Goal: Contribute content: Contribute content

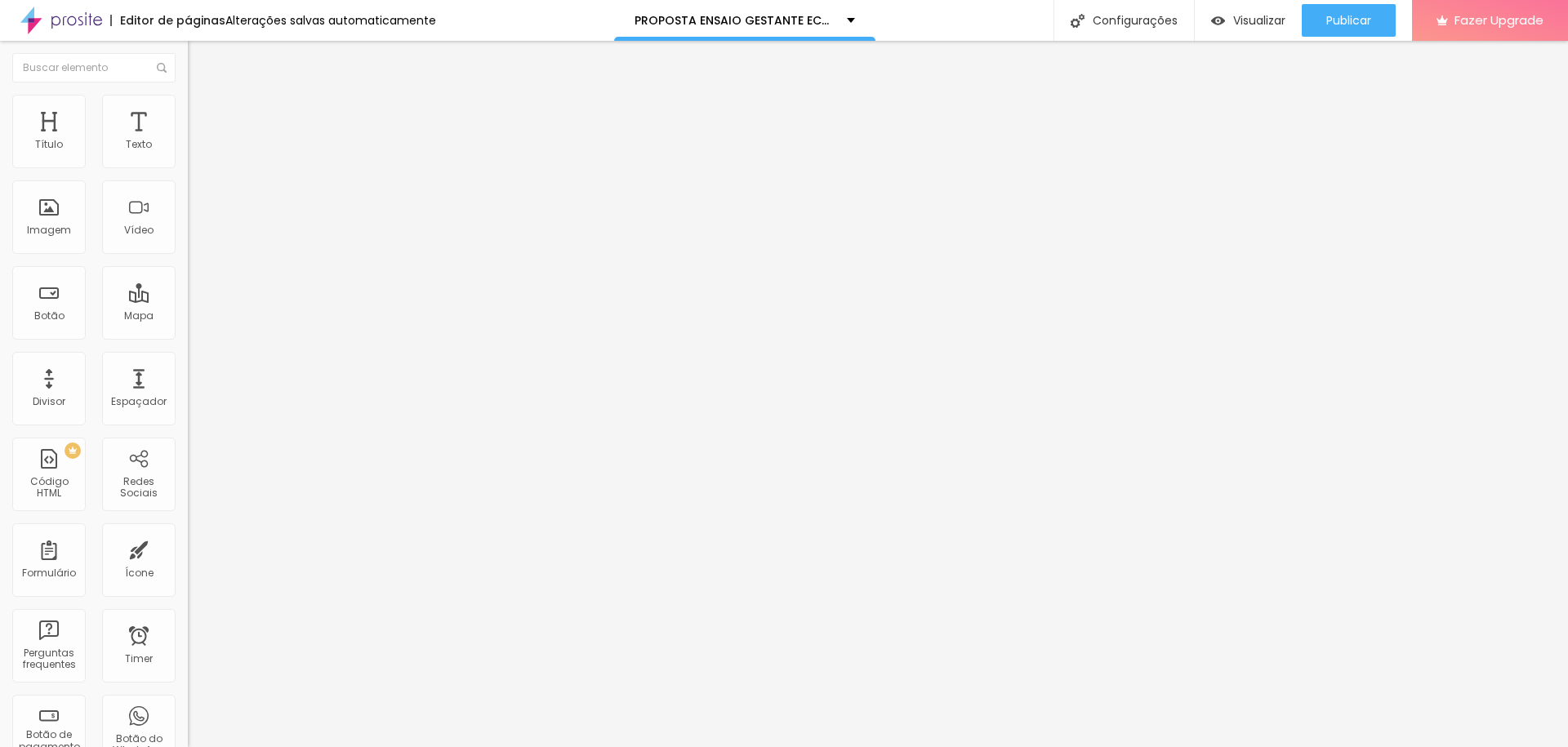
click at [188, 141] on span "Trocar imagem" at bounding box center [232, 133] width 89 height 14
drag, startPoint x: 183, startPoint y: 248, endPoint x: 194, endPoint y: 236, distance: 16.3
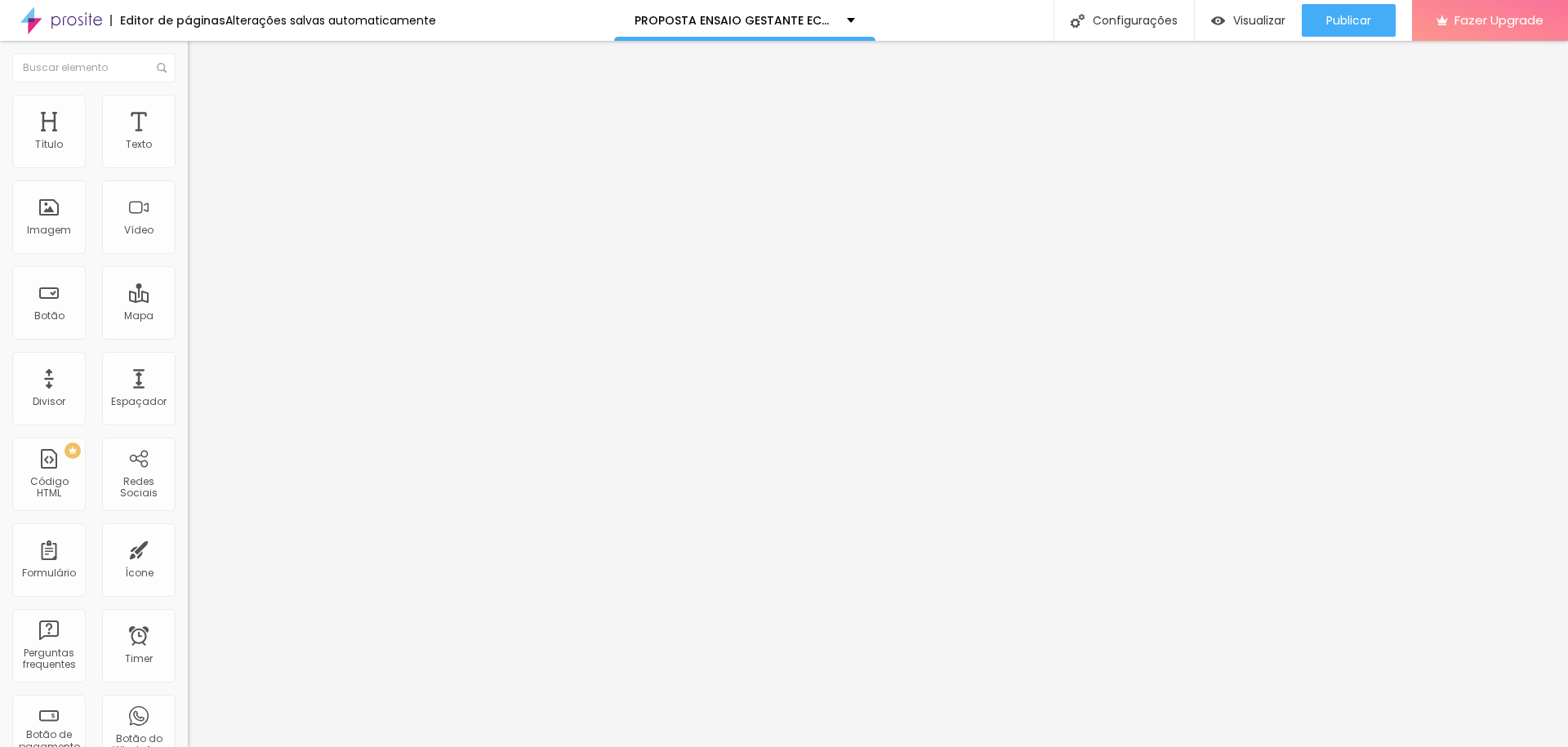
click at [188, 141] on span "Trocar imagem" at bounding box center [232, 133] width 89 height 14
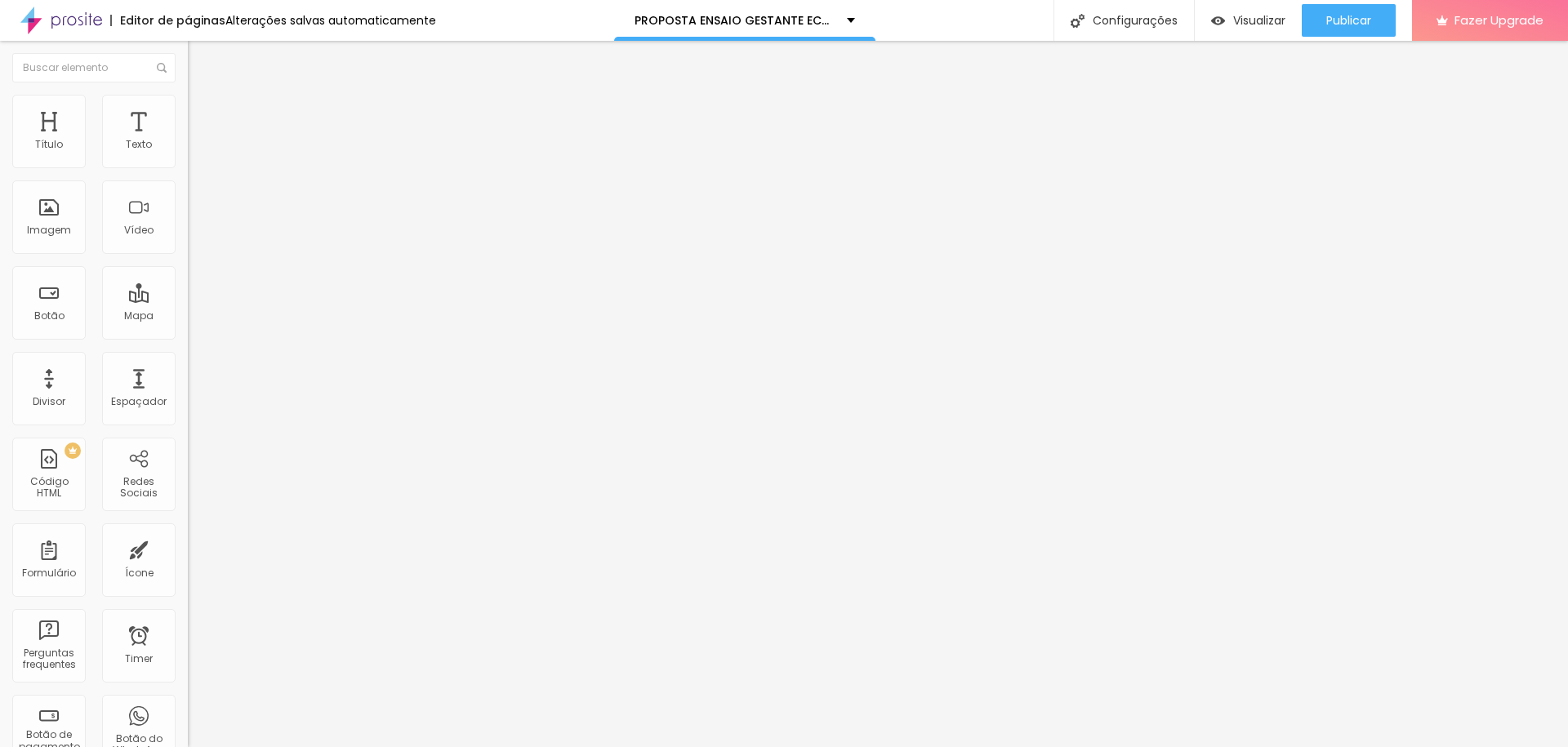
click at [188, 141] on span "Trocar imagem" at bounding box center [232, 133] width 89 height 14
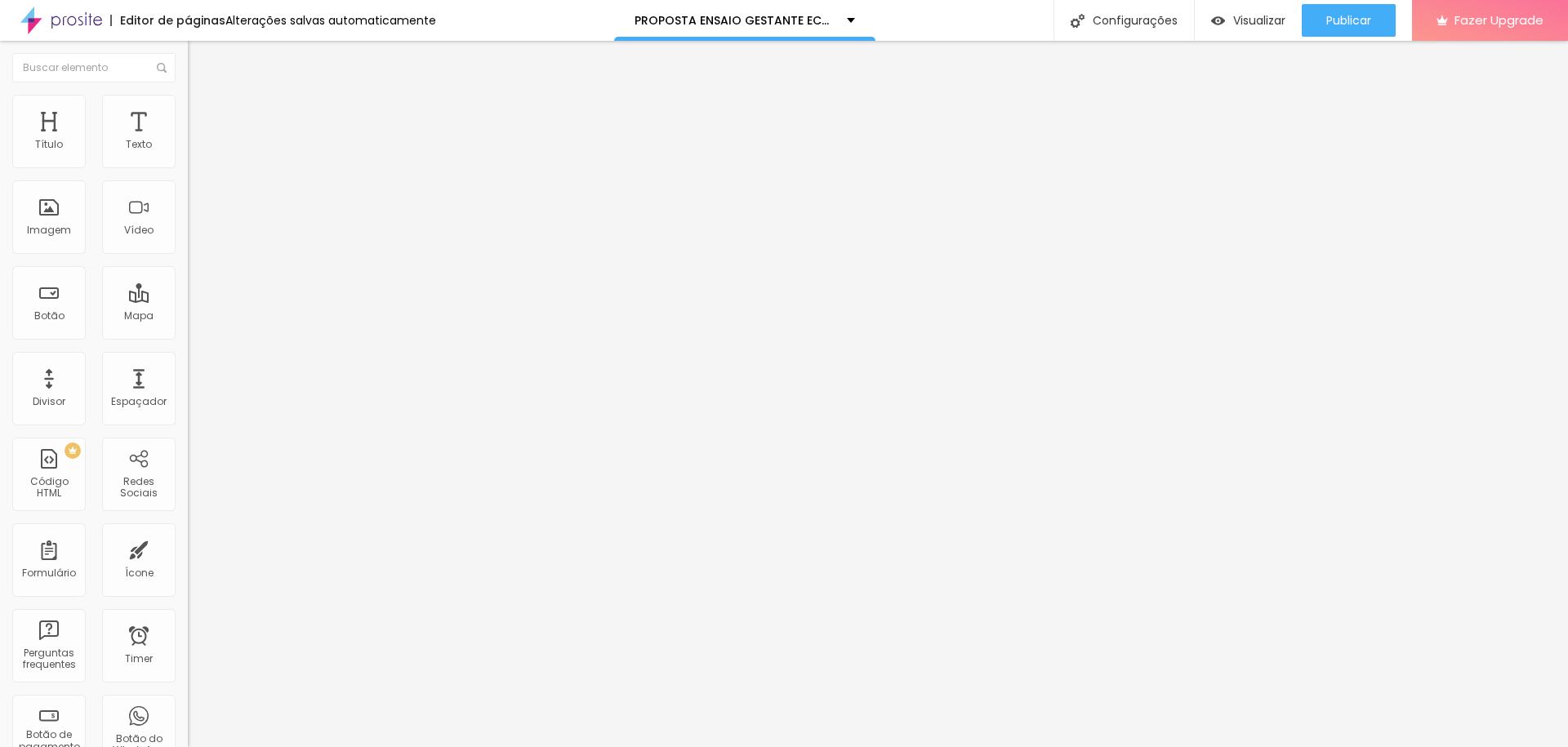
click at [188, 141] on span "Trocar imagem" at bounding box center [232, 133] width 89 height 14
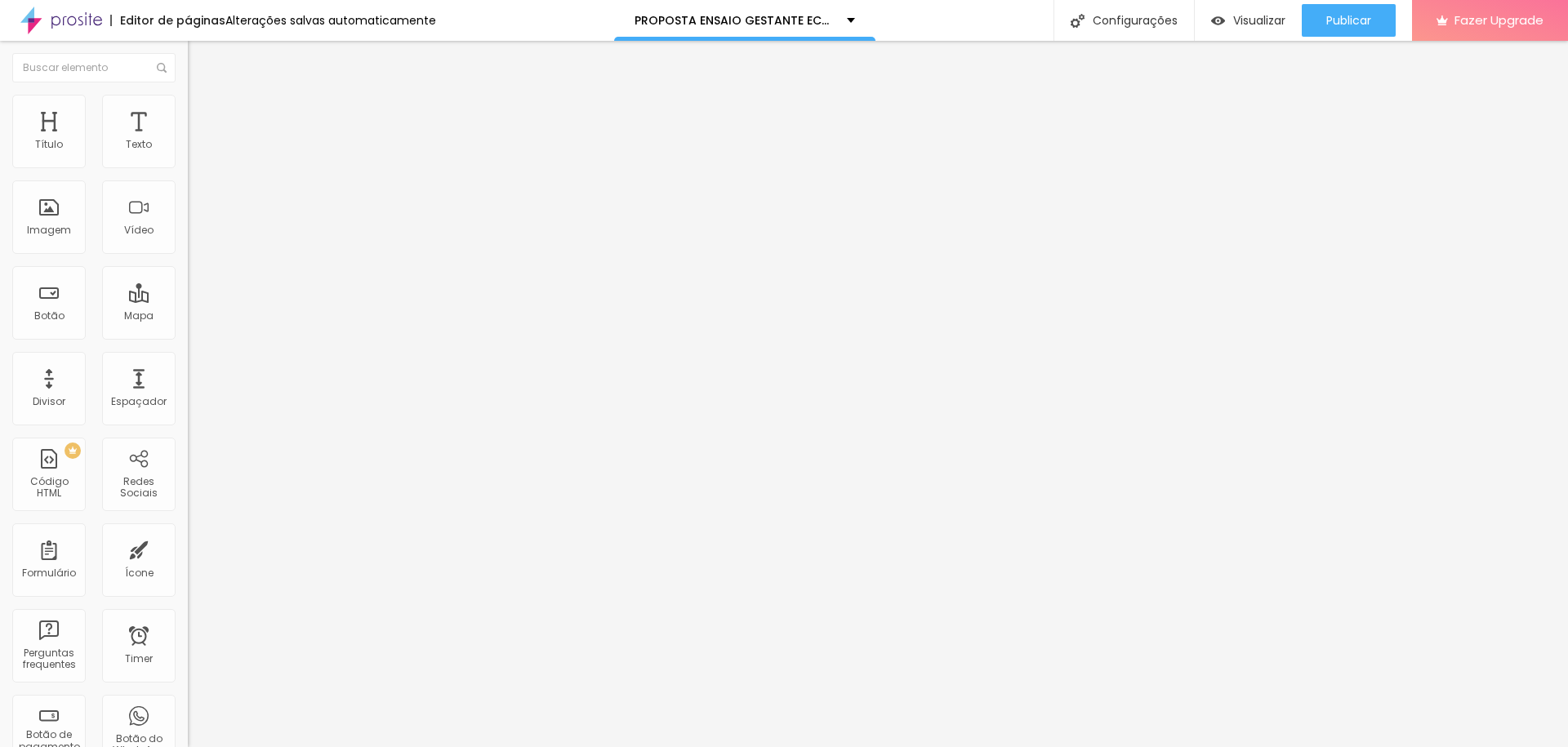
click at [188, 141] on span "Trocar imagem" at bounding box center [232, 133] width 89 height 14
click at [188, 139] on div "Trocar imagem" at bounding box center [281, 133] width 188 height 12
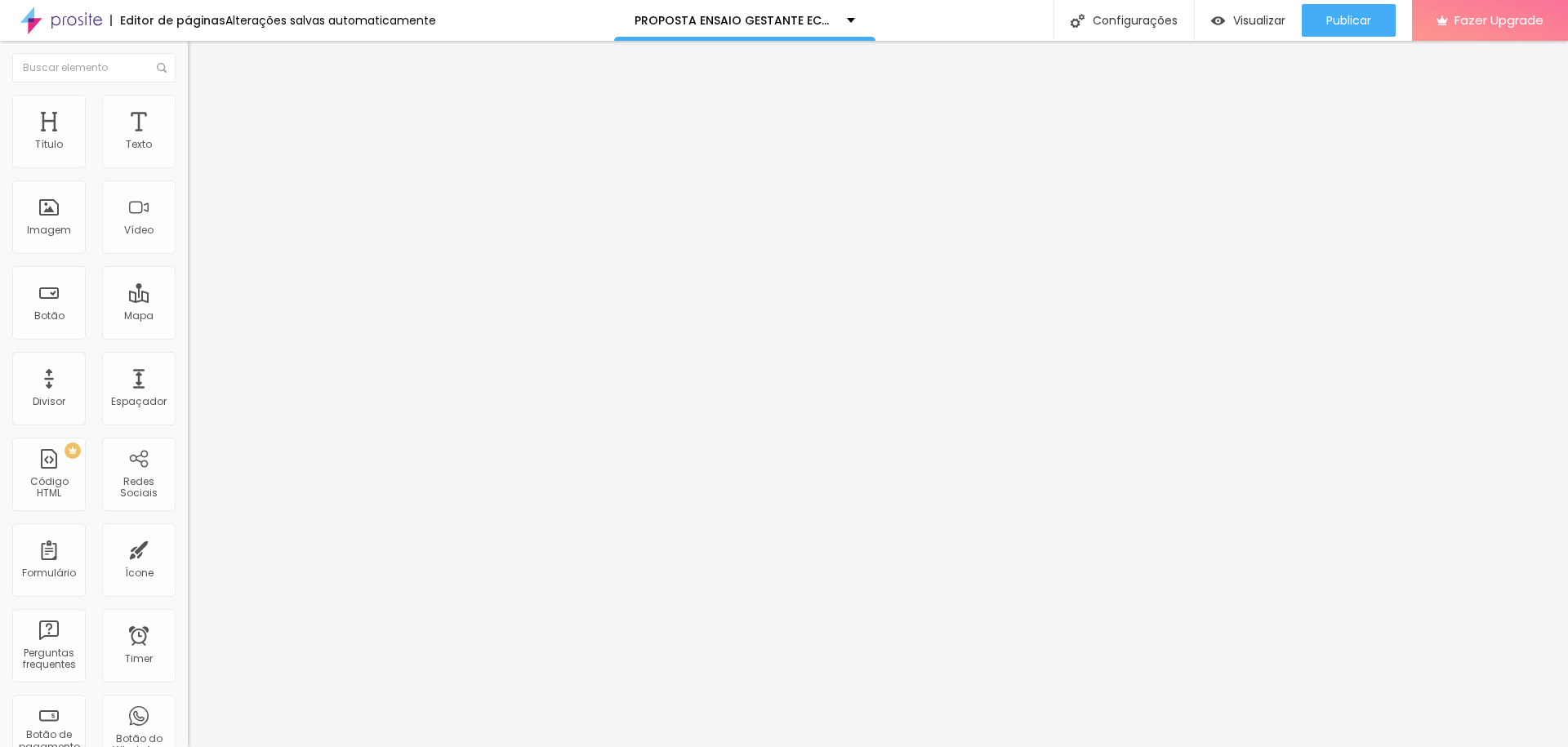
click at [188, 141] on span "Trocar imagem" at bounding box center [232, 133] width 89 height 14
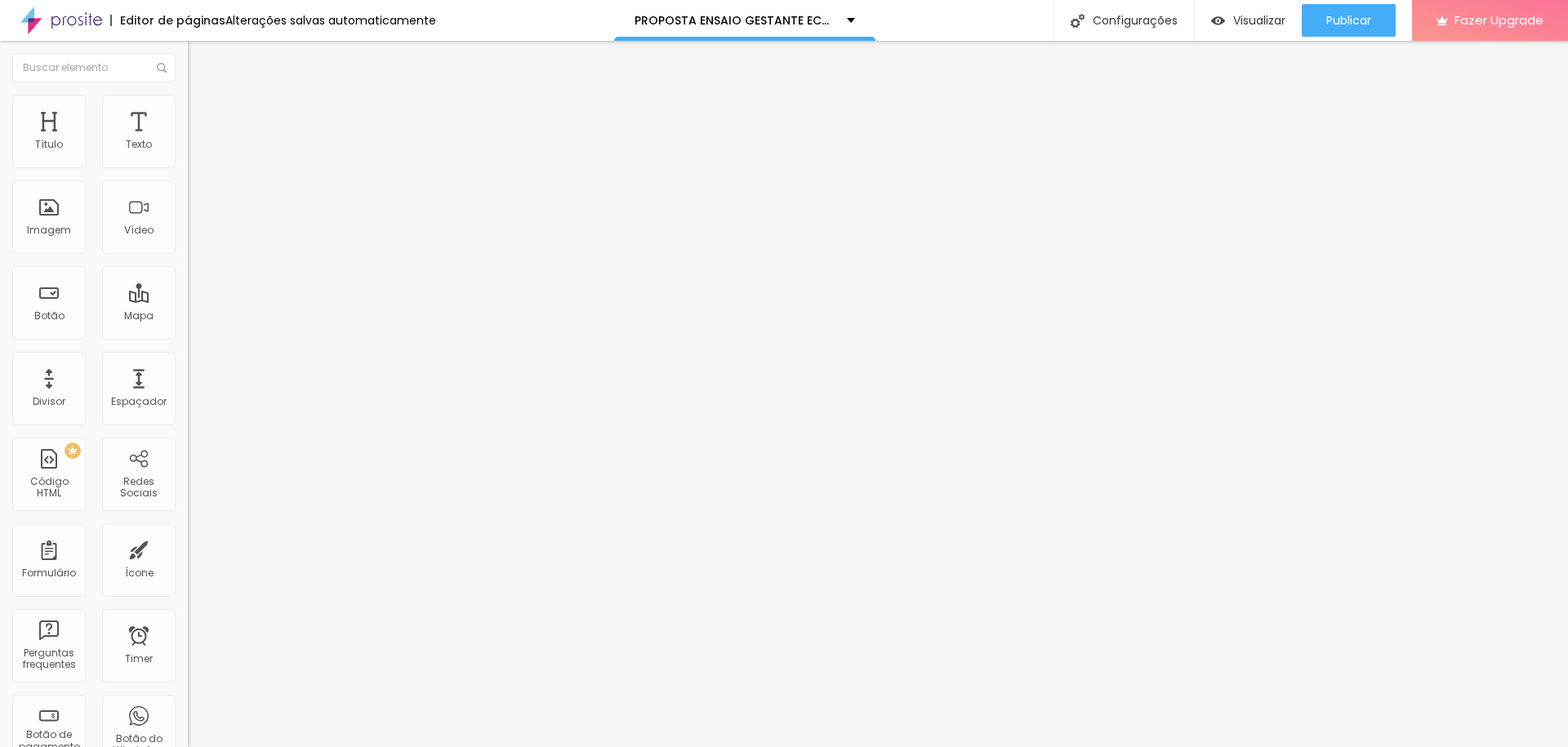
click at [276, 137] on img at bounding box center [281, 132] width 10 height 10
click at [188, 141] on span "Adicionar imagem" at bounding box center [240, 133] width 105 height 14
click at [188, 141] on span "Trocar imagem" at bounding box center [232, 133] width 89 height 14
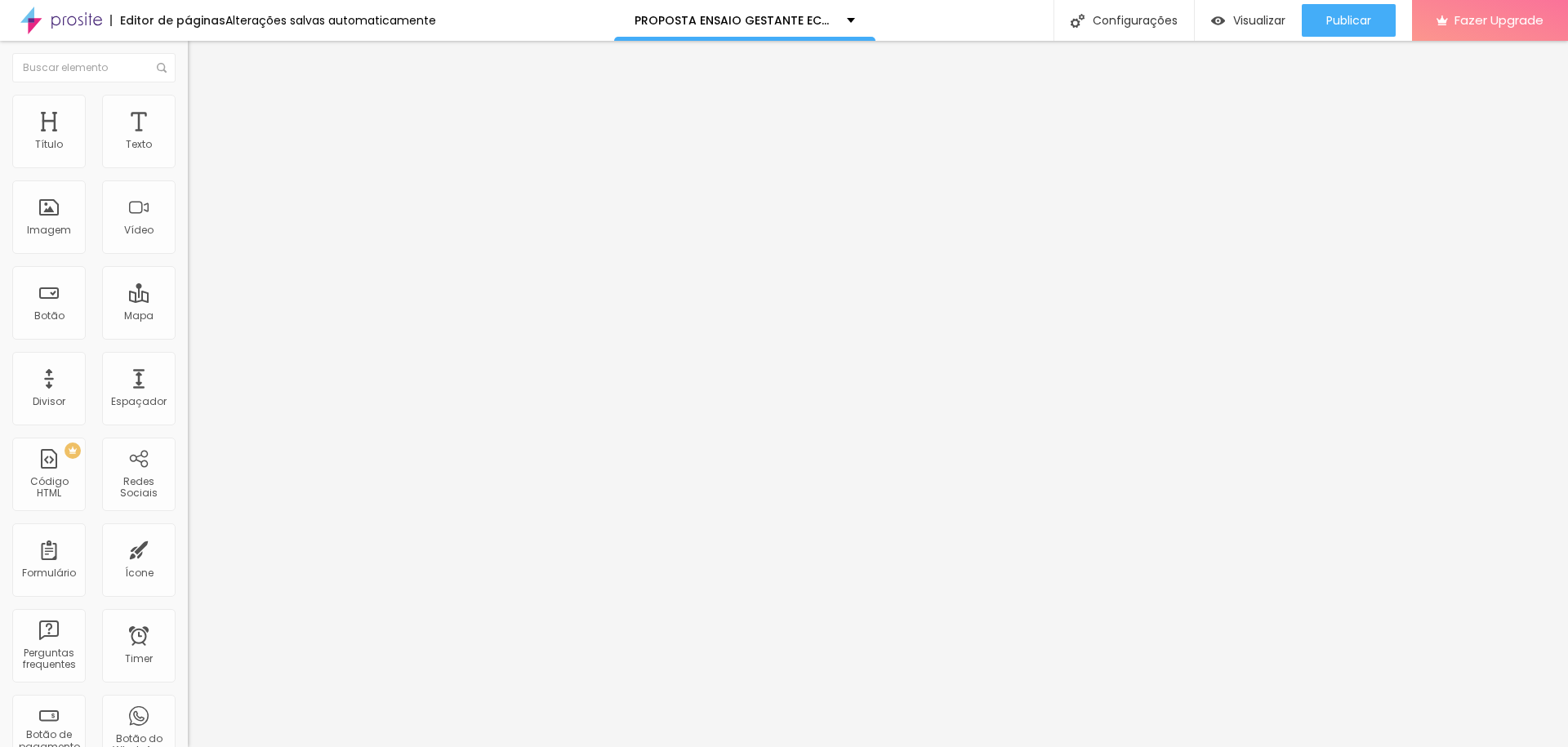
click at [188, 141] on span "Trocar imagem" at bounding box center [232, 133] width 89 height 14
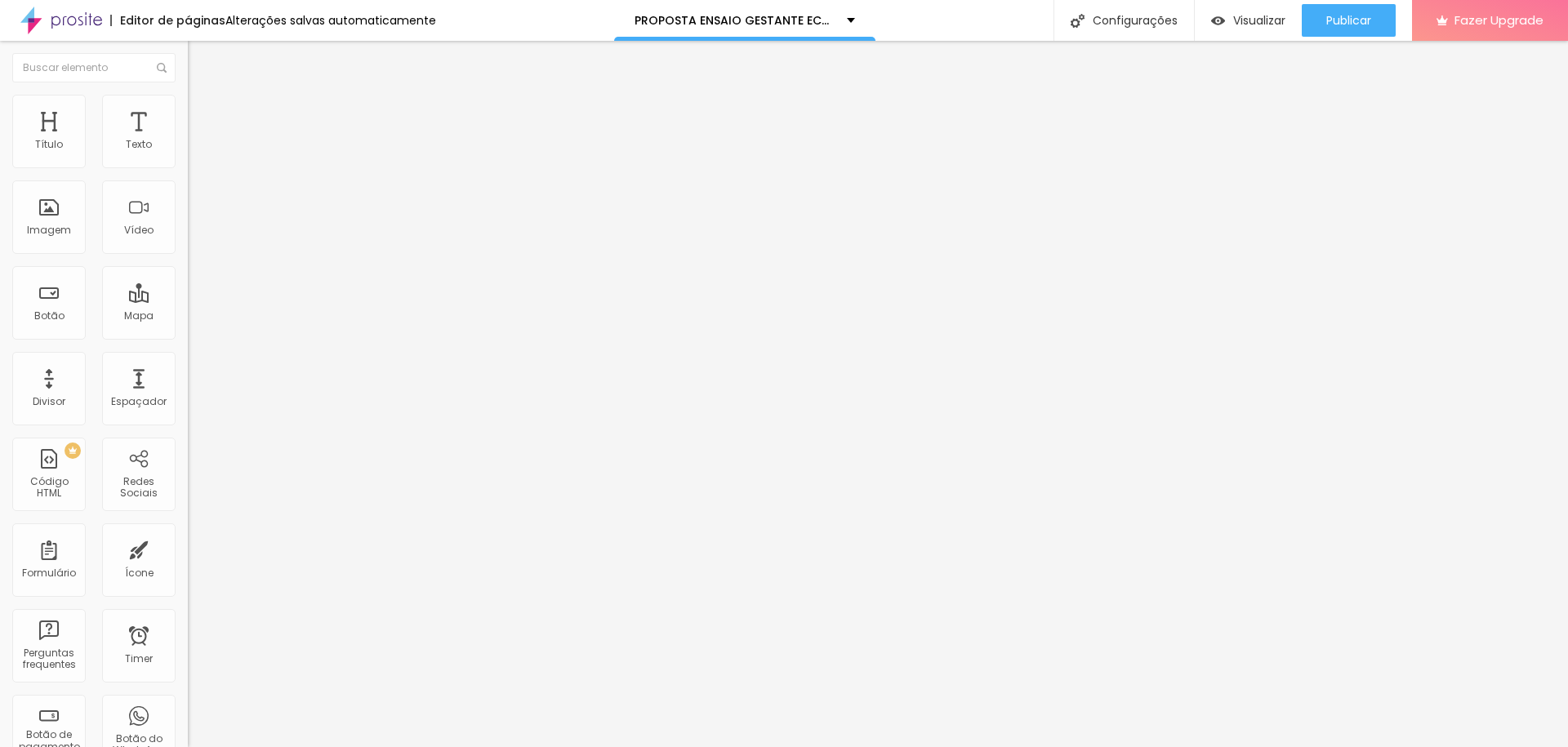
click at [188, 141] on span "Trocar imagem" at bounding box center [232, 133] width 89 height 14
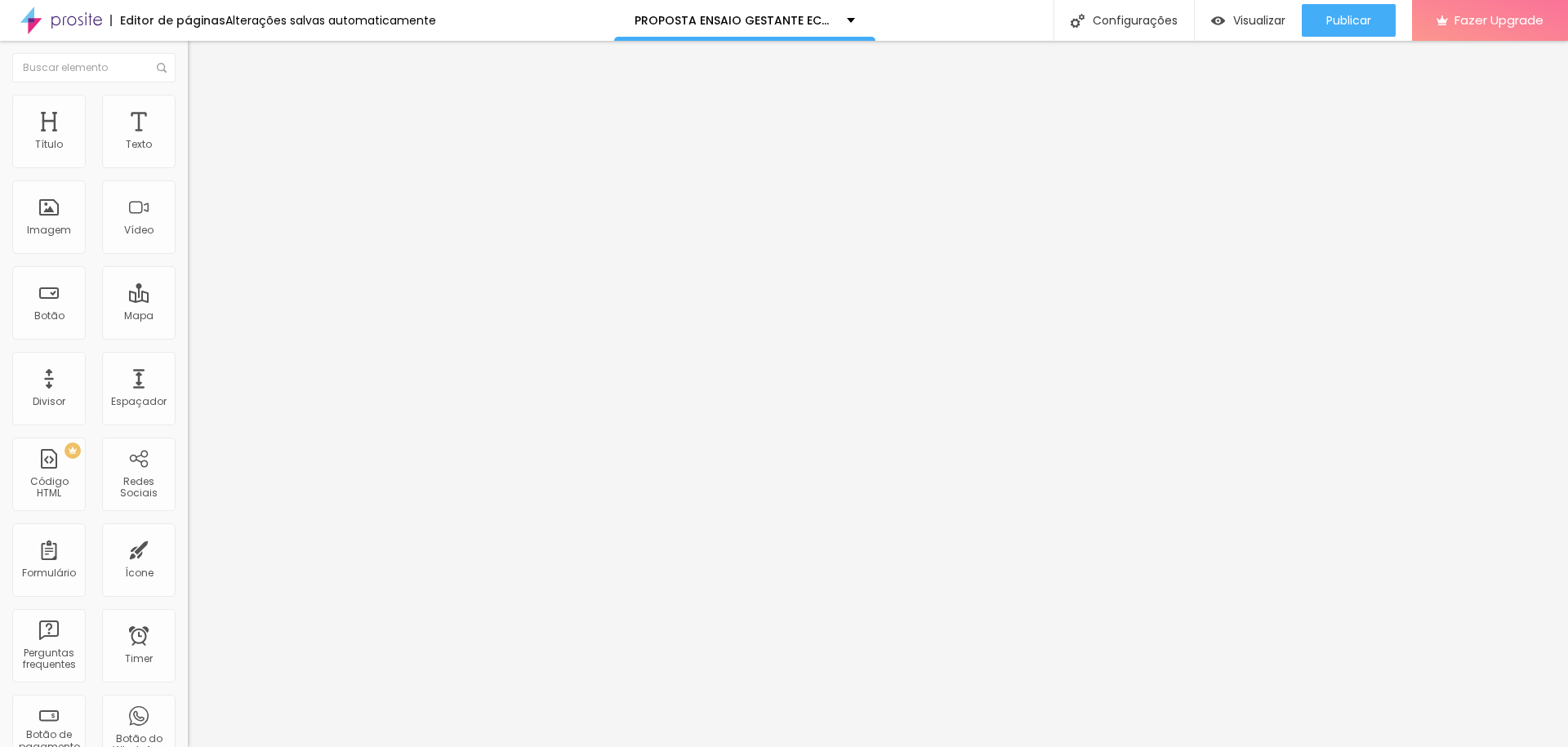
click at [1341, 16] on span "Publicar" at bounding box center [1348, 21] width 45 height 13
click at [188, 141] on span "Trocar imagem" at bounding box center [232, 133] width 89 height 14
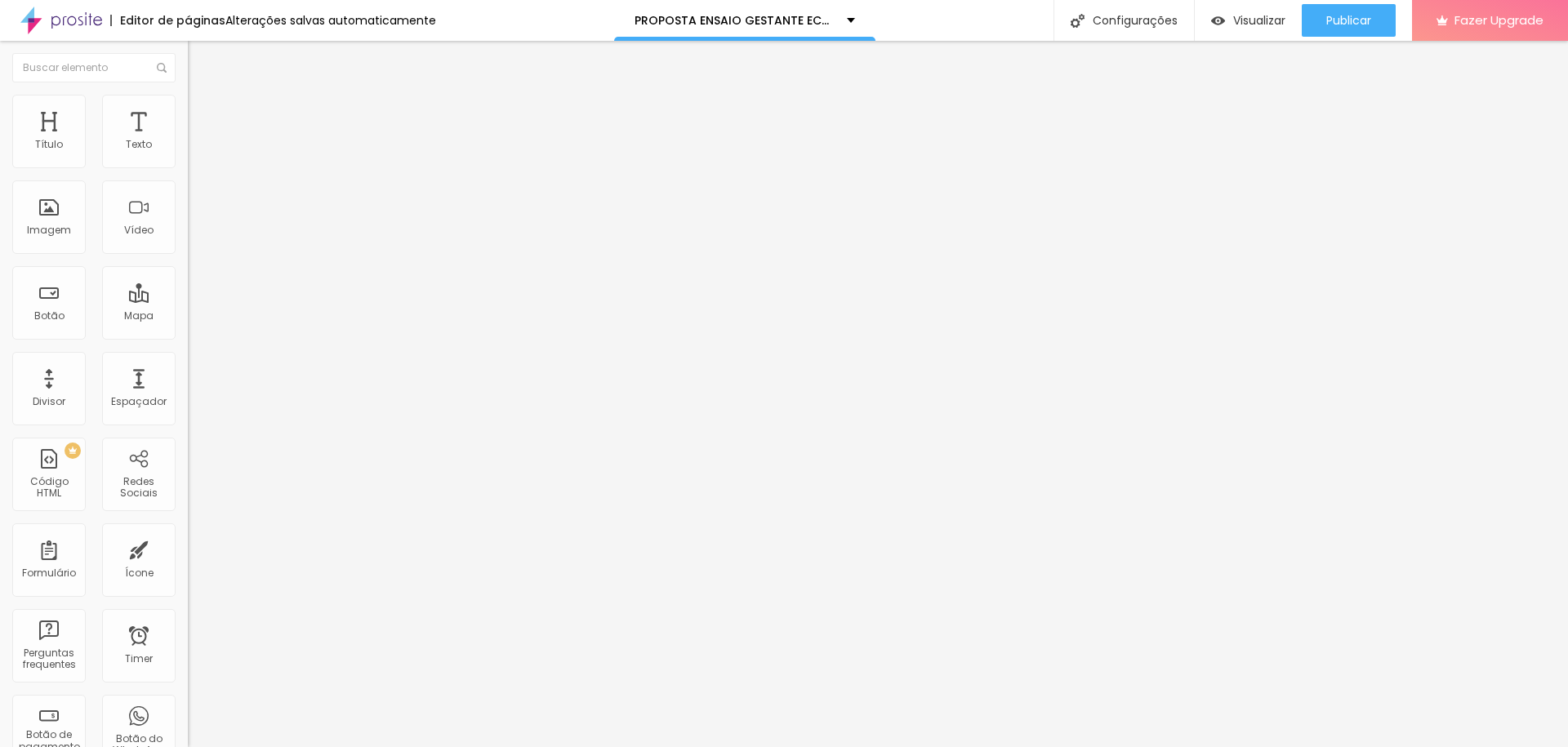
click at [188, 141] on span "Trocar imagem" at bounding box center [232, 133] width 89 height 14
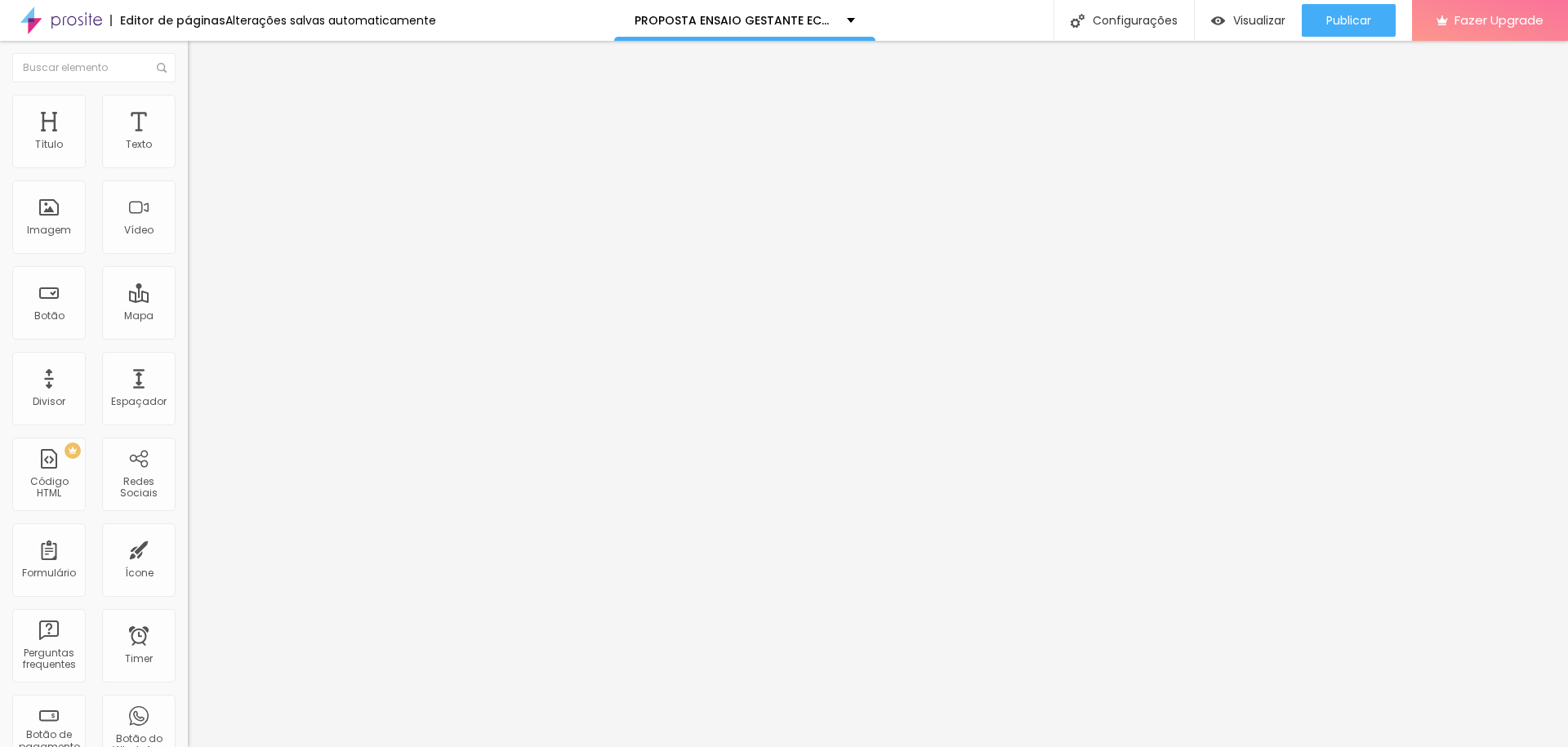
click at [188, 141] on span "Trocar imagem" at bounding box center [232, 133] width 89 height 14
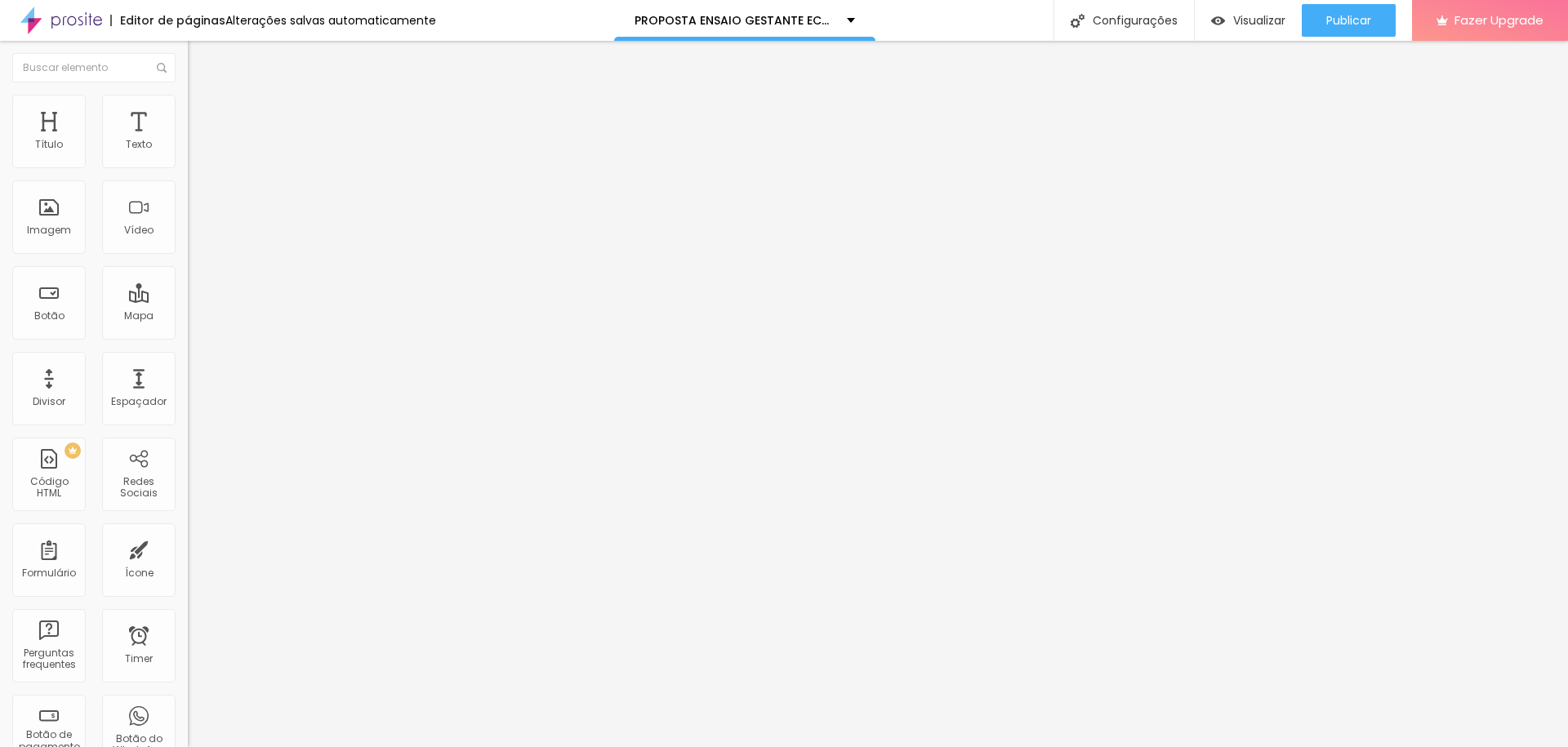
click at [188, 141] on span "Adicionar imagem" at bounding box center [240, 133] width 105 height 14
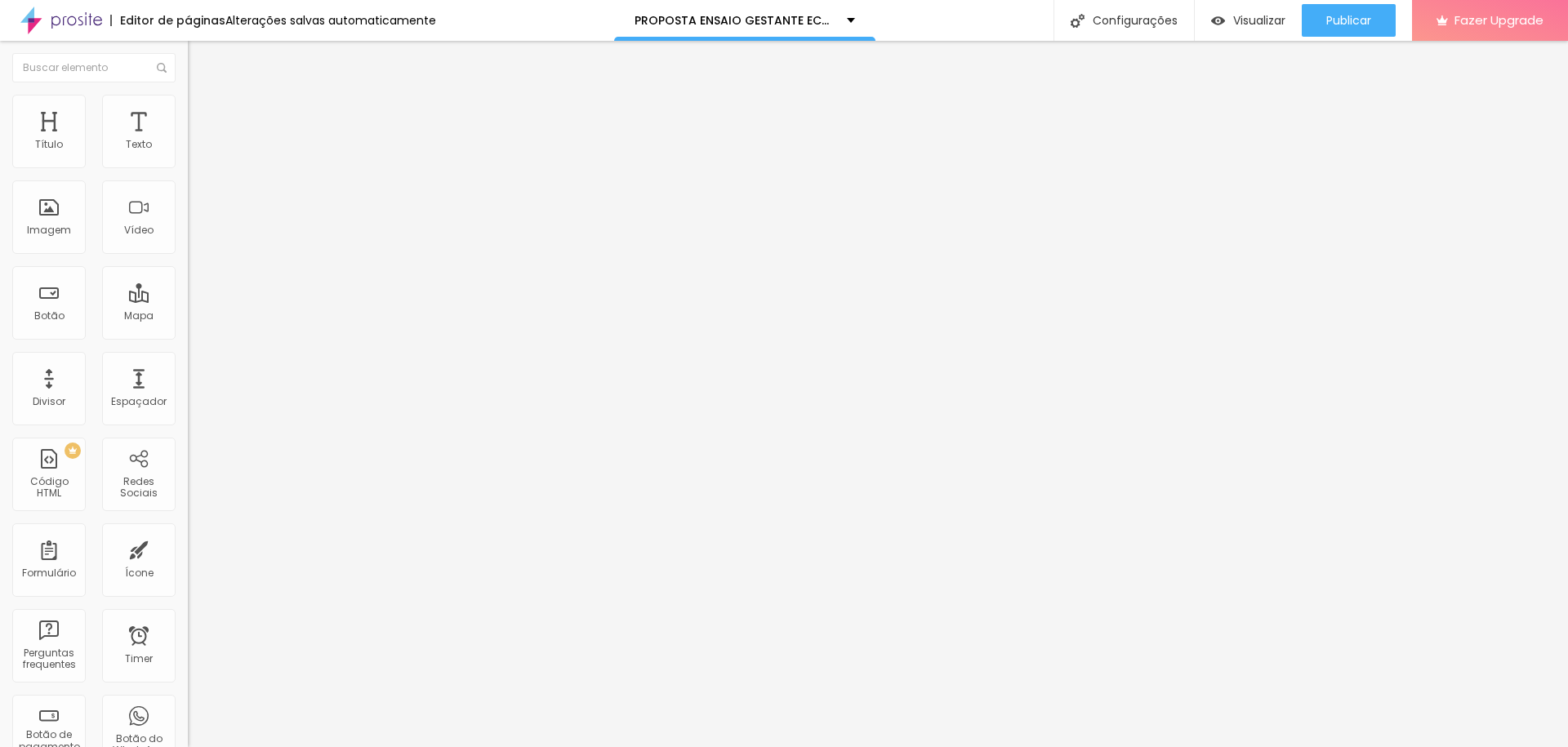
click at [276, 137] on img at bounding box center [281, 132] width 10 height 10
click at [188, 141] on span "Adicionar imagem" at bounding box center [240, 133] width 105 height 14
drag, startPoint x: 204, startPoint y: 254, endPoint x: 221, endPoint y: 254, distance: 17.0
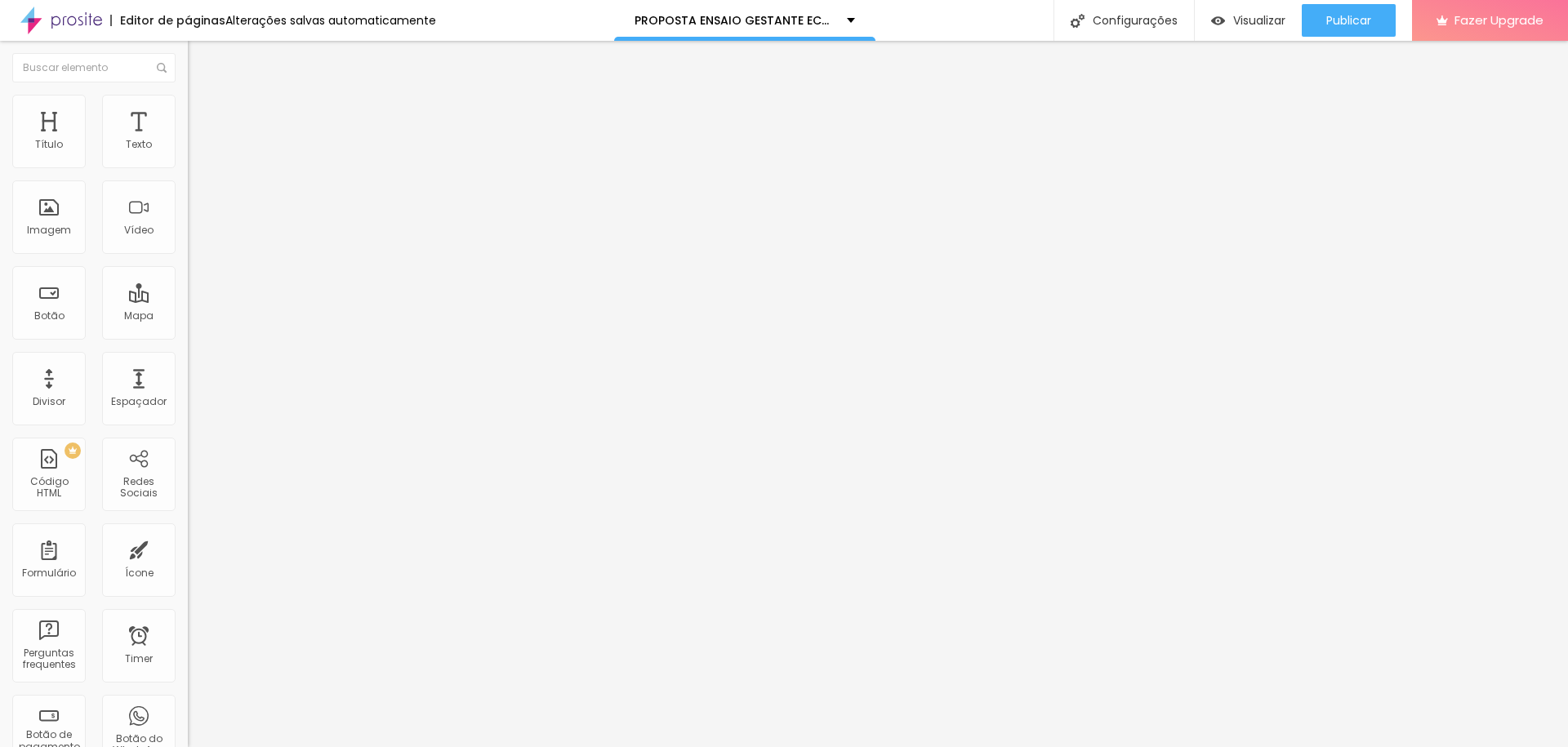
click at [188, 141] on span "Trocar imagem" at bounding box center [232, 133] width 89 height 14
drag, startPoint x: 187, startPoint y: 251, endPoint x: 213, endPoint y: 252, distance: 26.0
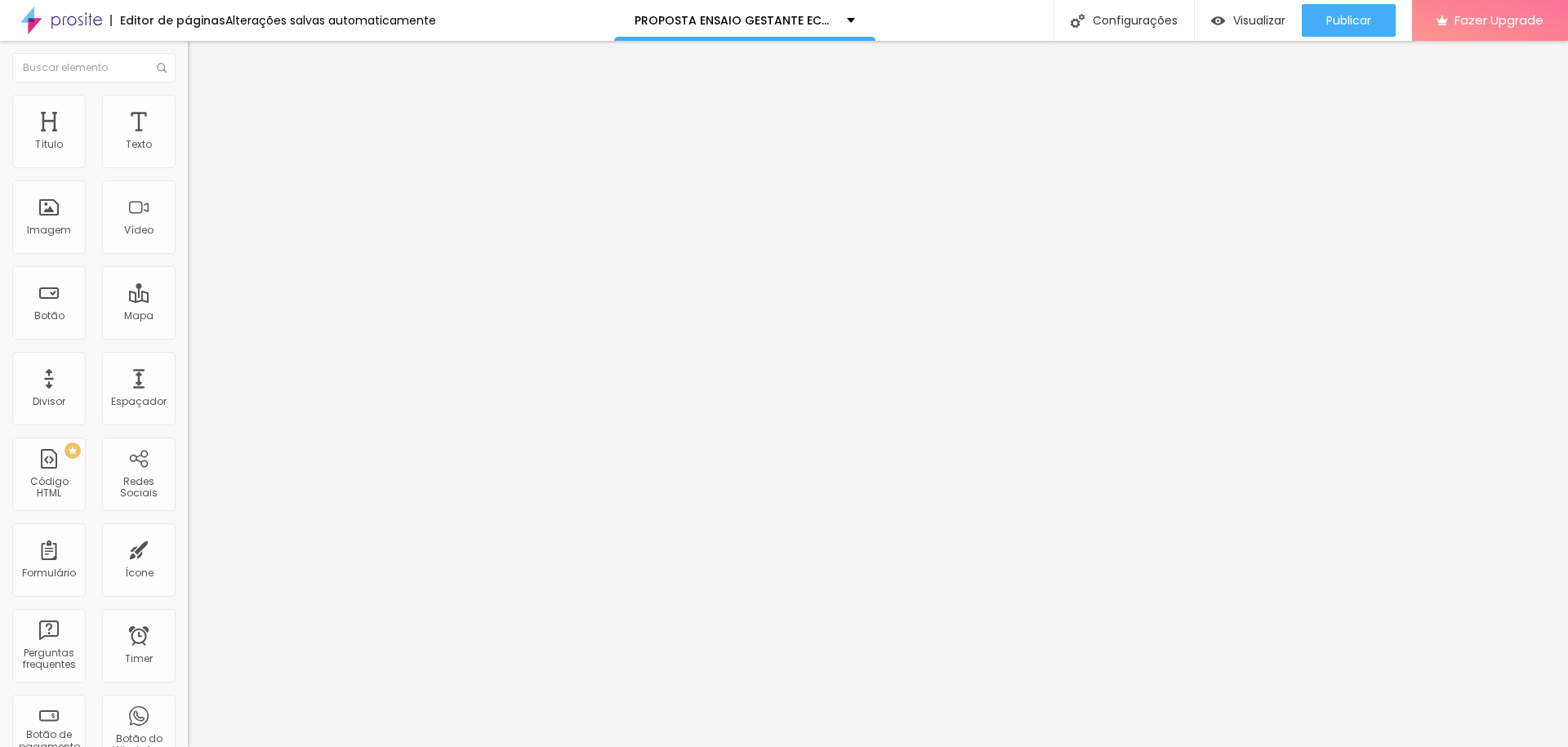
click at [188, 141] on span "Trocar imagem" at bounding box center [232, 133] width 89 height 14
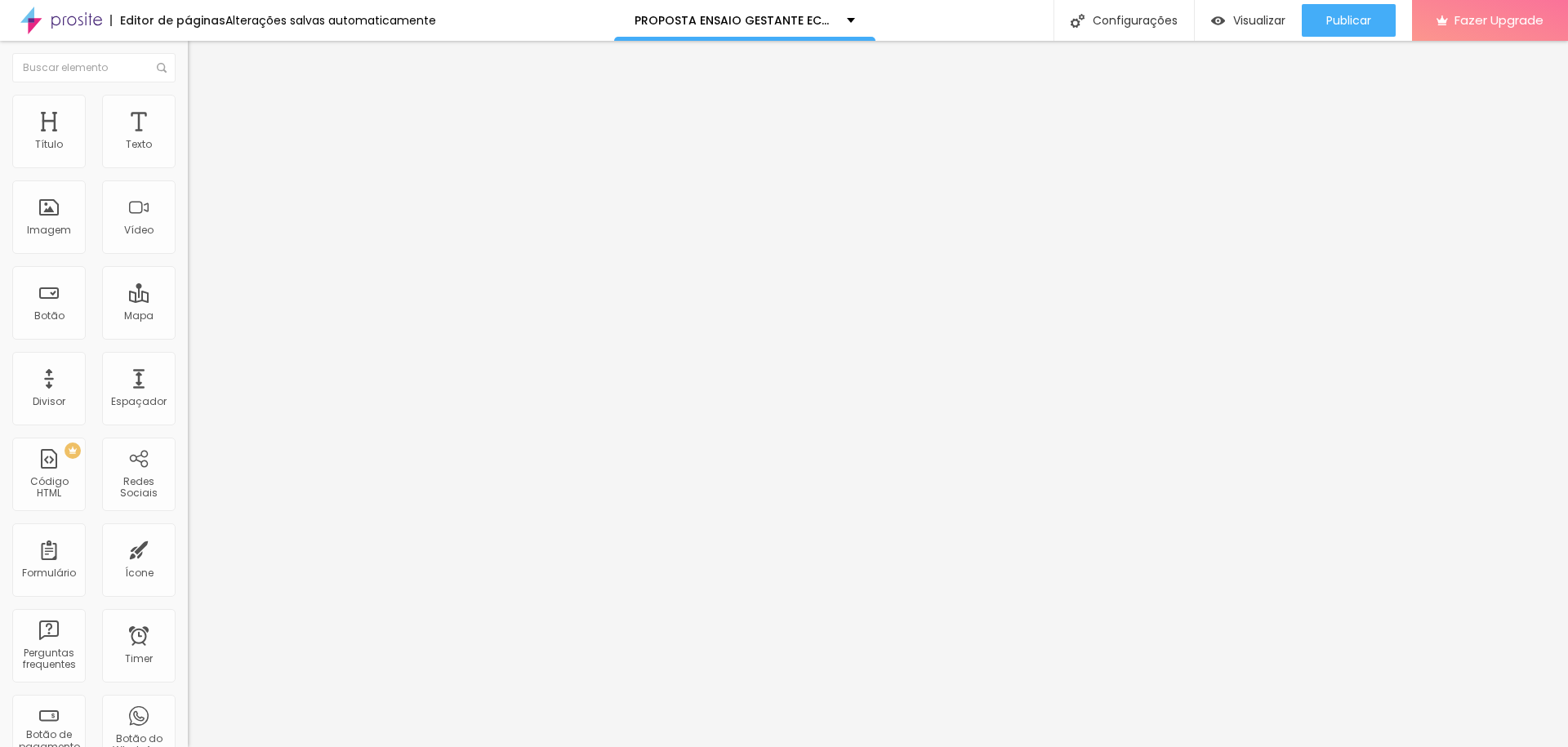
click at [188, 141] on span "Trocar imagem" at bounding box center [232, 133] width 89 height 14
click at [188, 141] on span "Adicionar imagem" at bounding box center [240, 133] width 105 height 14
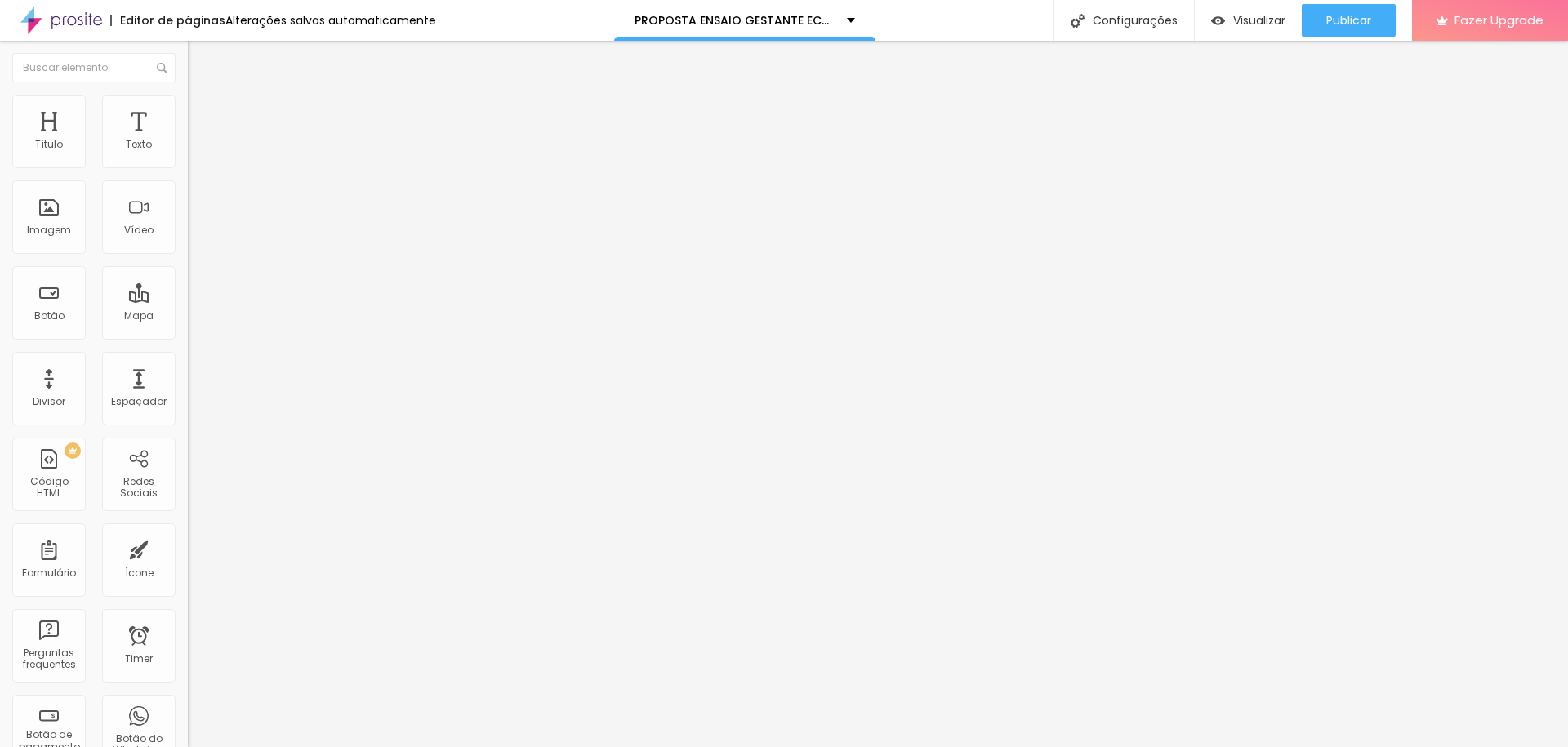
click at [1350, 18] on span "Publicar" at bounding box center [1348, 21] width 45 height 13
click at [1353, 16] on span "Publicar" at bounding box center [1348, 21] width 45 height 13
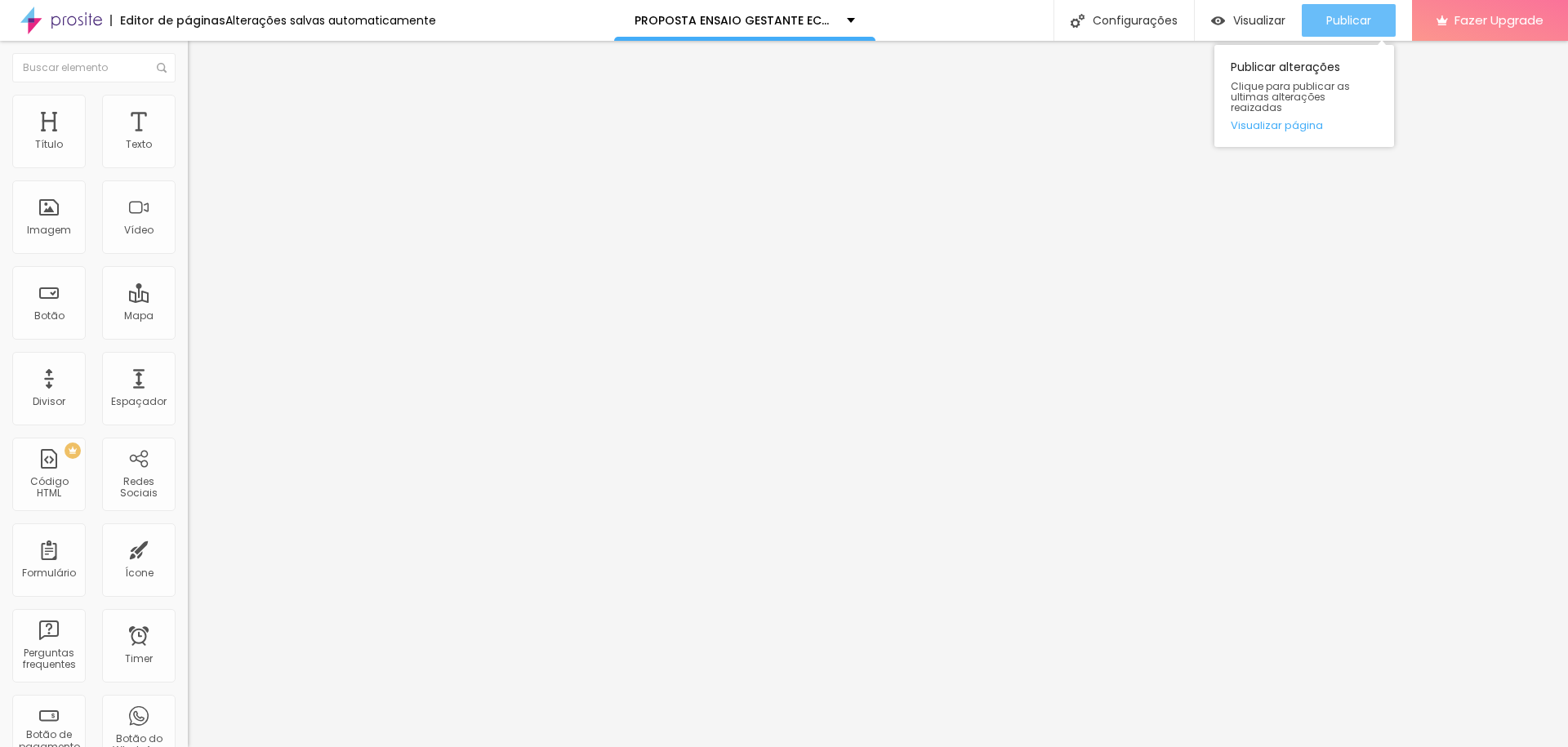
click at [1339, 17] on span "Publicar" at bounding box center [1348, 21] width 45 height 13
click at [1342, 19] on span "Publicar" at bounding box center [1348, 21] width 45 height 13
